Goal: Information Seeking & Learning: Understand process/instructions

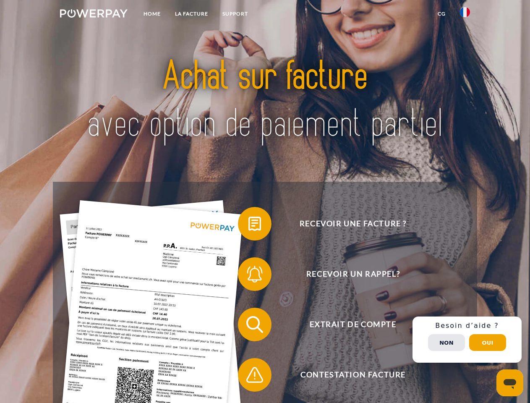
click at [94, 15] on img at bounding box center [94, 13] width 68 height 8
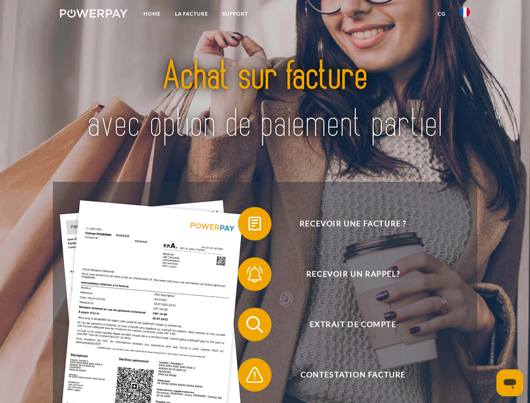
click at [465, 15] on img at bounding box center [465, 12] width 10 height 10
click at [441, 14] on link "CG" at bounding box center [441, 13] width 22 height 15
click at [248, 225] on span at bounding box center [242, 224] width 42 height 42
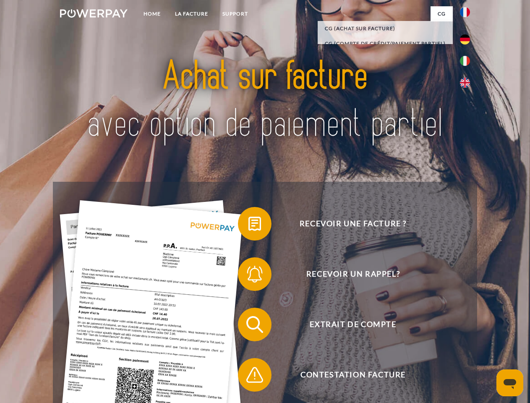
click at [248, 276] on span at bounding box center [242, 274] width 42 height 42
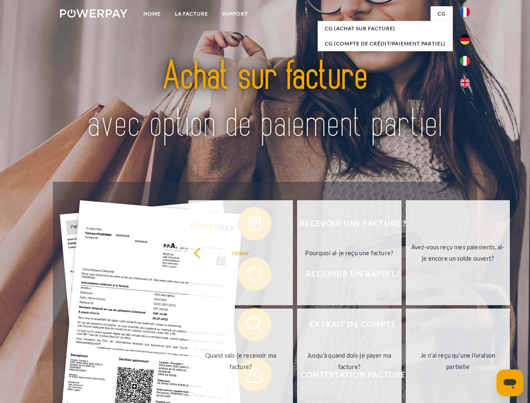
click at [297, 326] on link "Jusqu'à quand dois-je payer ma facture?" at bounding box center [349, 360] width 104 height 105
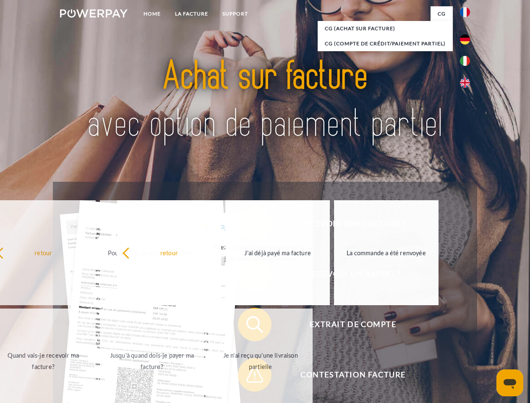
click at [248, 376] on span at bounding box center [242, 375] width 42 height 42
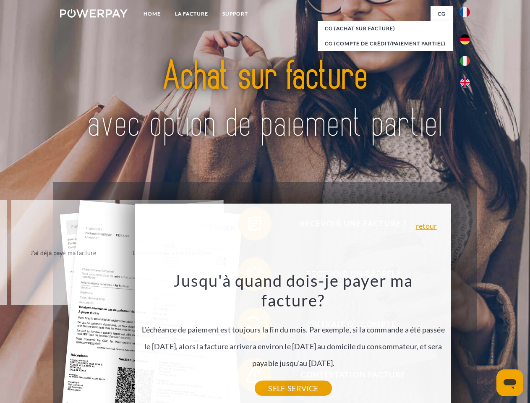
click at [467, 339] on div "Recevoir une facture ? Recevoir un rappel? Extrait de compte retour" at bounding box center [265, 350] width 424 height 336
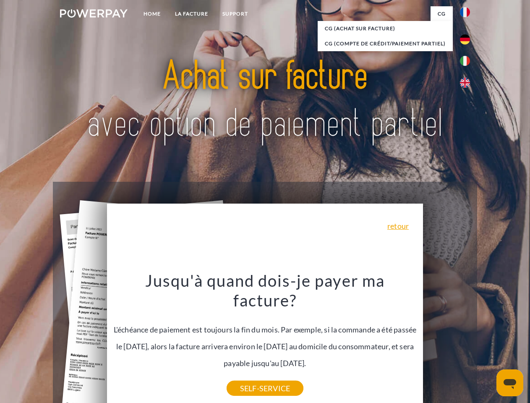
click at [446, 341] on span "Extrait de compte" at bounding box center [353, 324] width 206 height 34
click at [487, 342] on header "Home LA FACTURE Support" at bounding box center [265, 289] width 530 height 579
